Goal: Navigation & Orientation: Find specific page/section

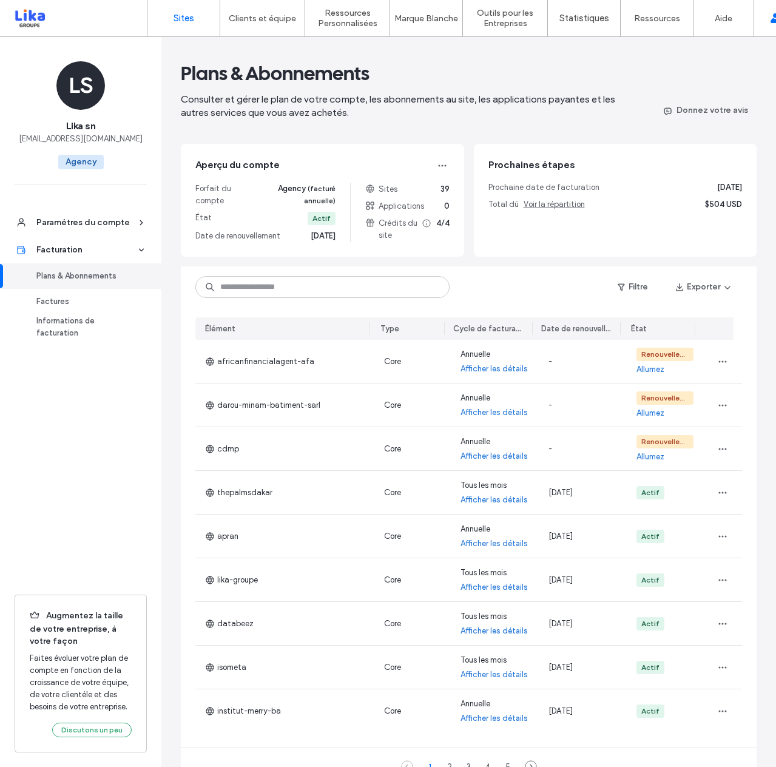
click at [191, 26] on link "Sites" at bounding box center [184, 18] width 72 height 36
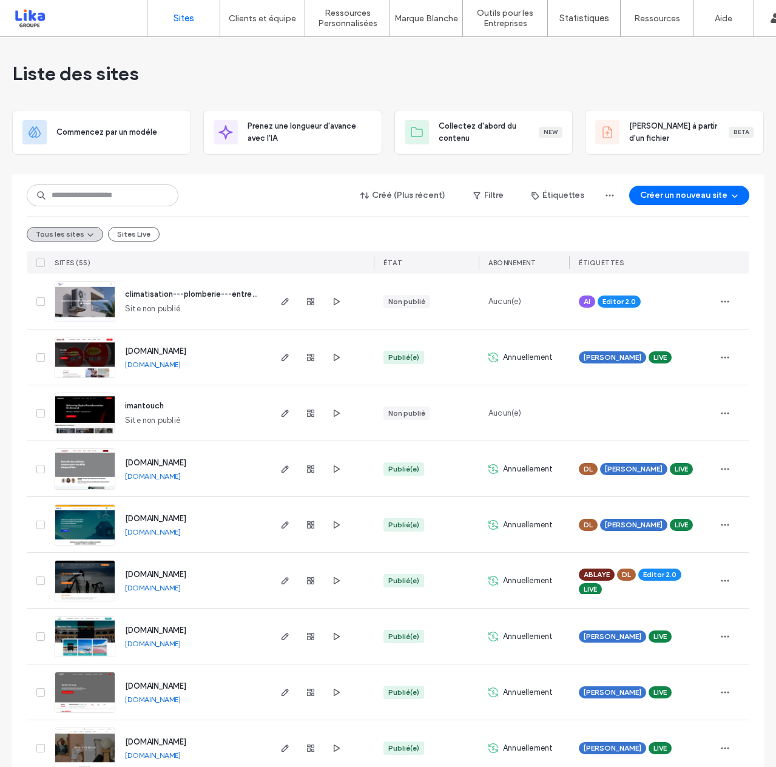
click at [165, 463] on span "[DOMAIN_NAME]" at bounding box center [155, 462] width 61 height 9
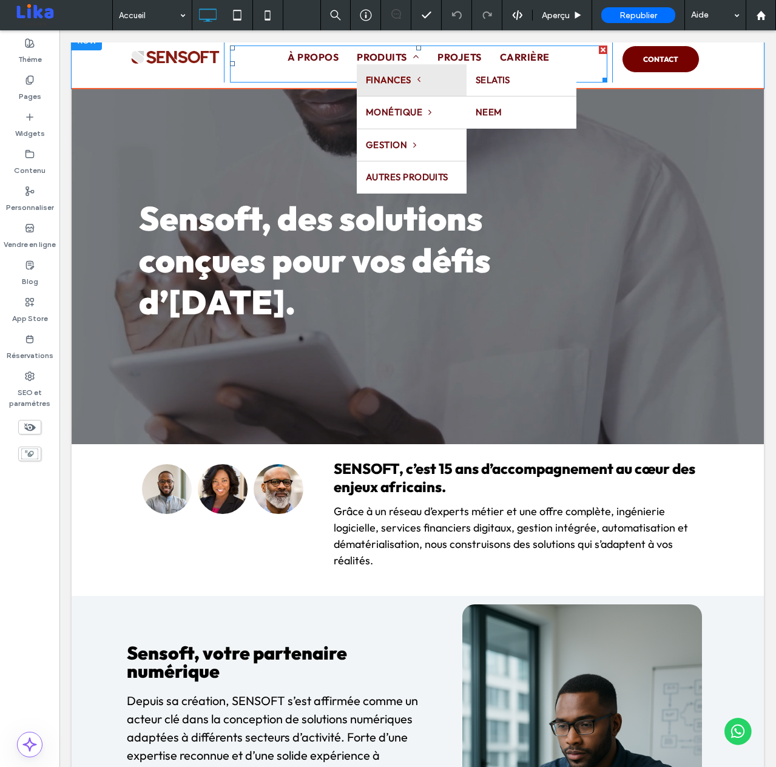
scroll to position [16, 0]
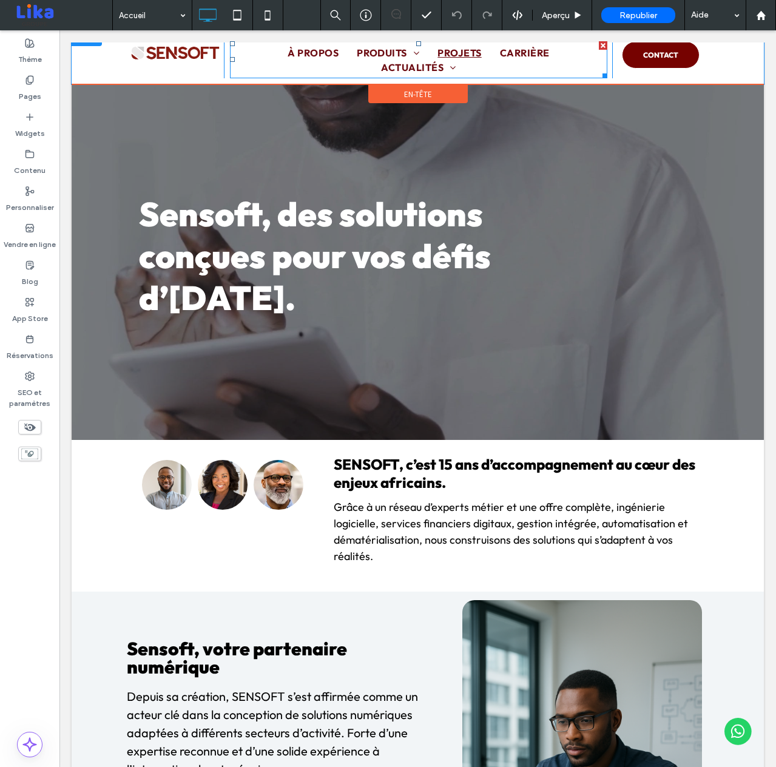
click at [462, 51] on span "PROJETS" at bounding box center [460, 53] width 44 height 15
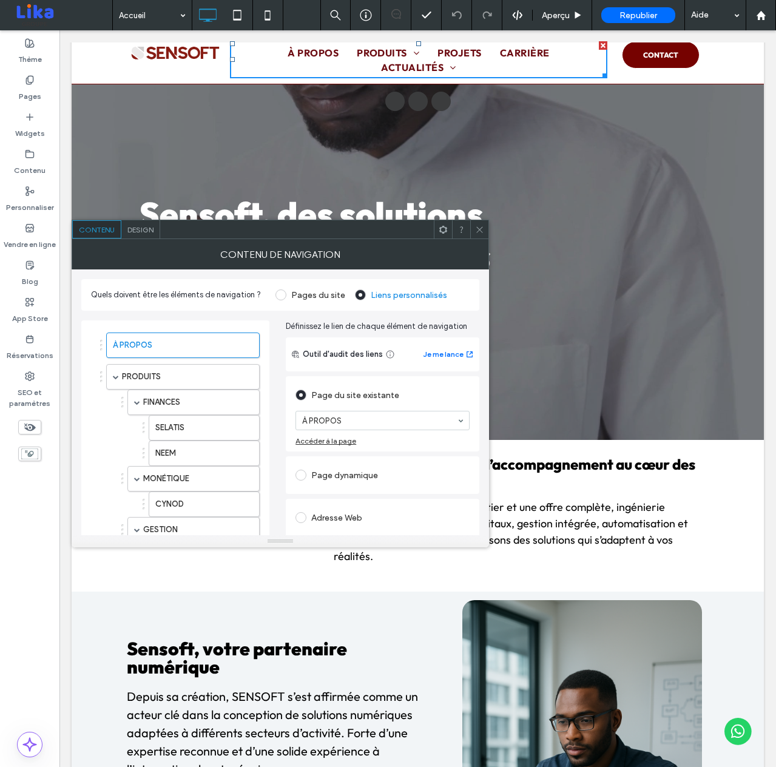
click at [480, 228] on use at bounding box center [480, 229] width 6 height 6
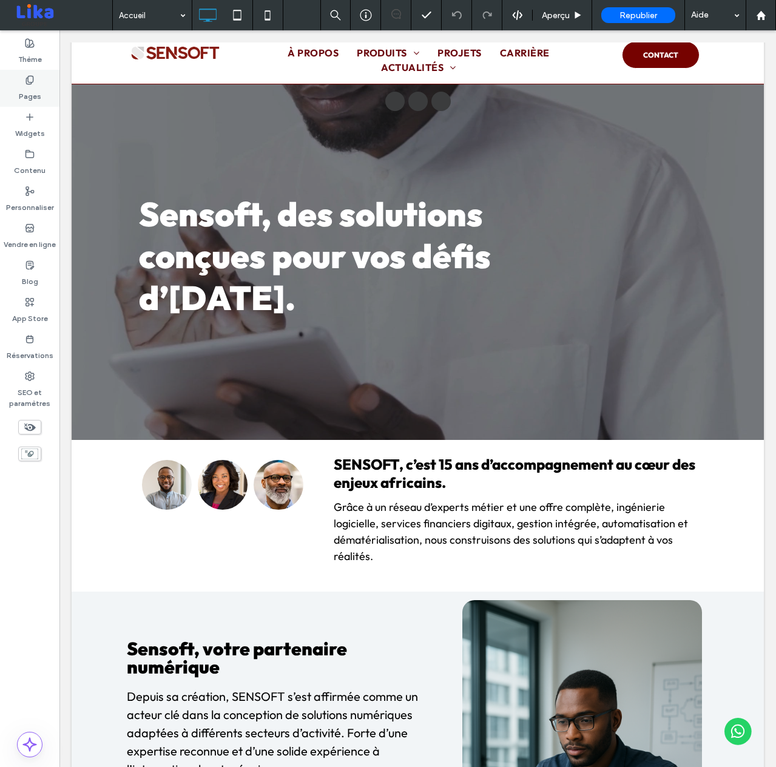
click at [29, 81] on icon at bounding box center [30, 80] width 10 height 10
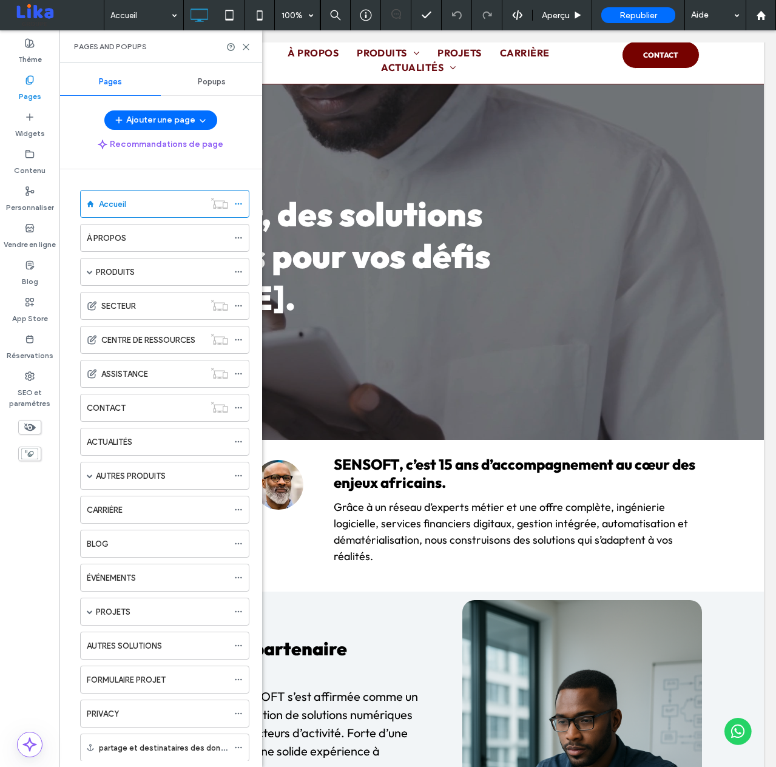
click at [120, 614] on label "PROJETS" at bounding box center [113, 612] width 35 height 21
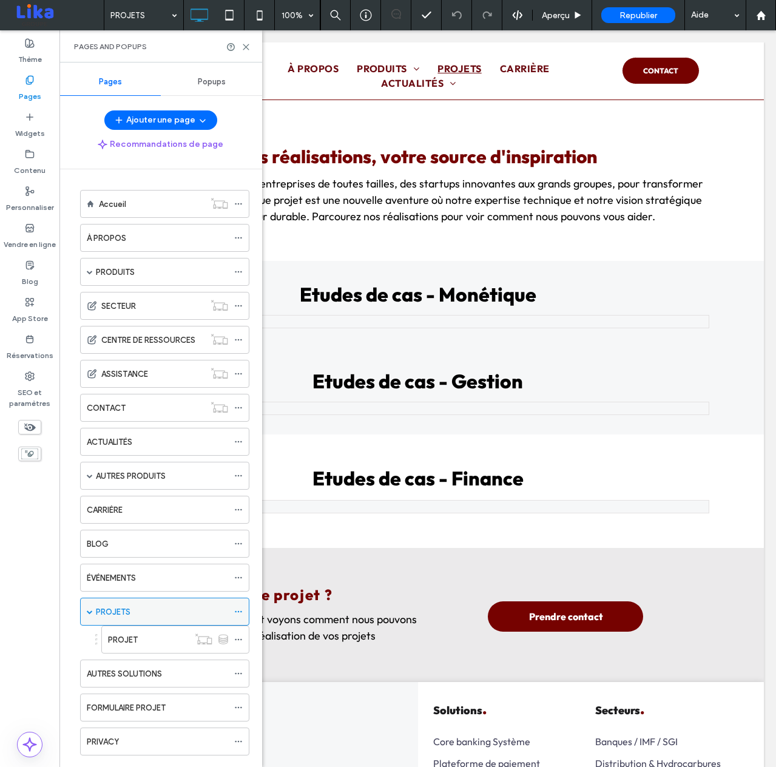
scroll to position [0, 0]
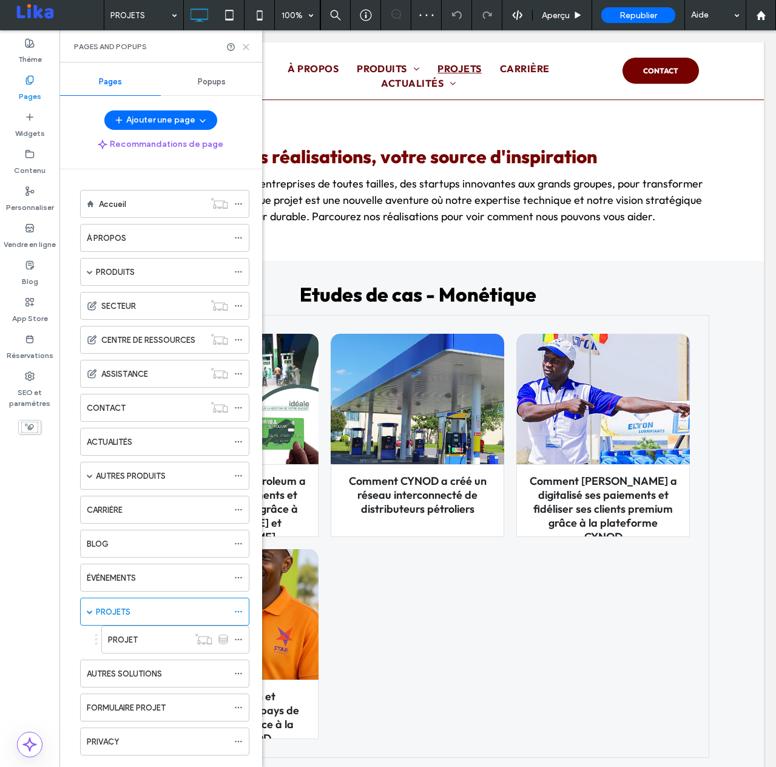
drag, startPoint x: 245, startPoint y: 47, endPoint x: 186, endPoint y: 17, distance: 66.0
click at [245, 47] on icon at bounding box center [246, 46] width 9 height 9
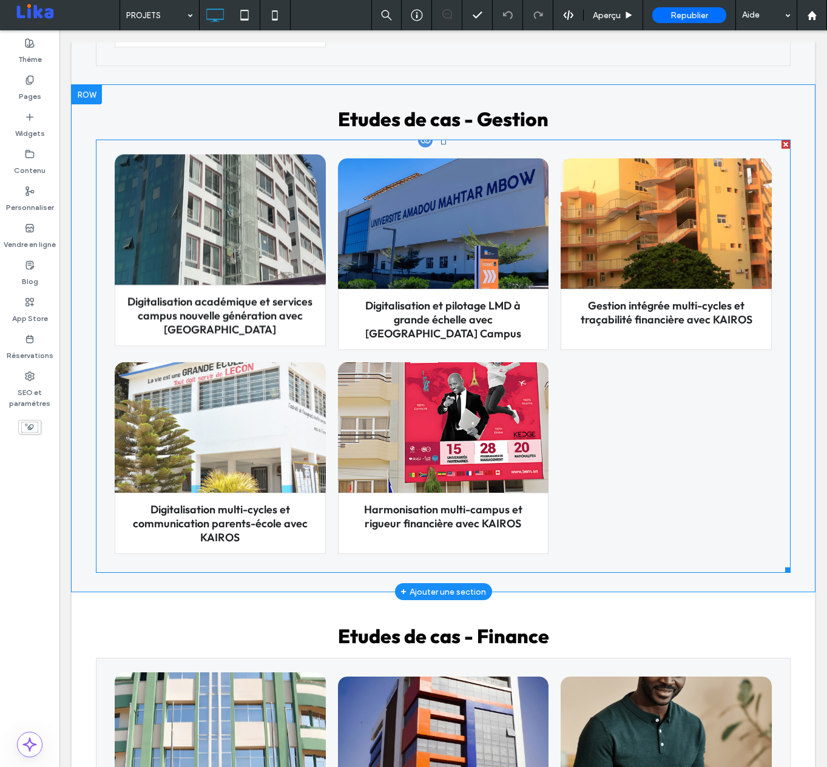
scroll to position [687, 0]
